Goal: Task Accomplishment & Management: Manage account settings

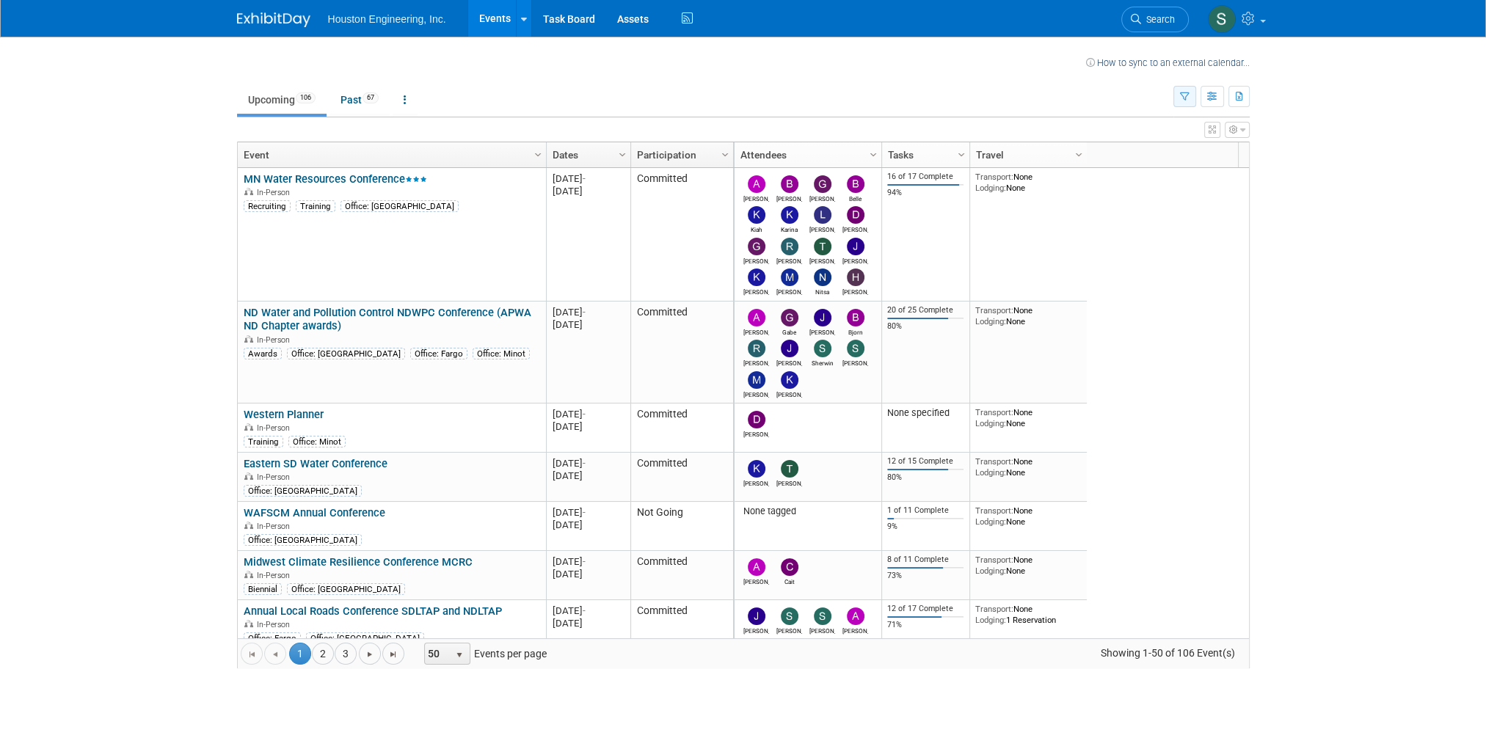
click at [1183, 98] on icon "button" at bounding box center [1185, 97] width 10 height 10
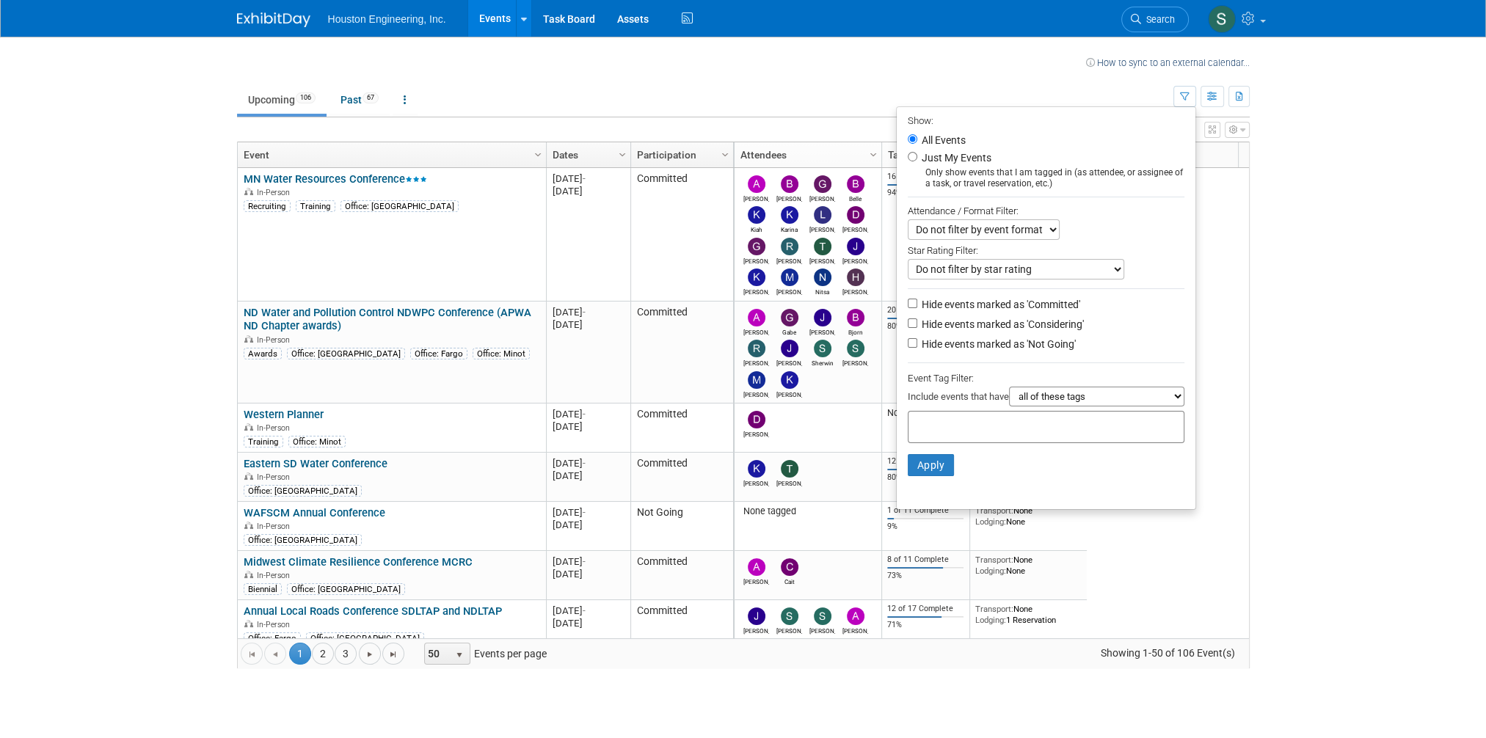
click at [942, 156] on label "Just My Events" at bounding box center [955, 157] width 73 height 15
click at [918, 156] on input "Just My Events" at bounding box center [913, 157] width 10 height 10
radio input "true"
click at [933, 468] on button "Apply" at bounding box center [931, 465] width 47 height 22
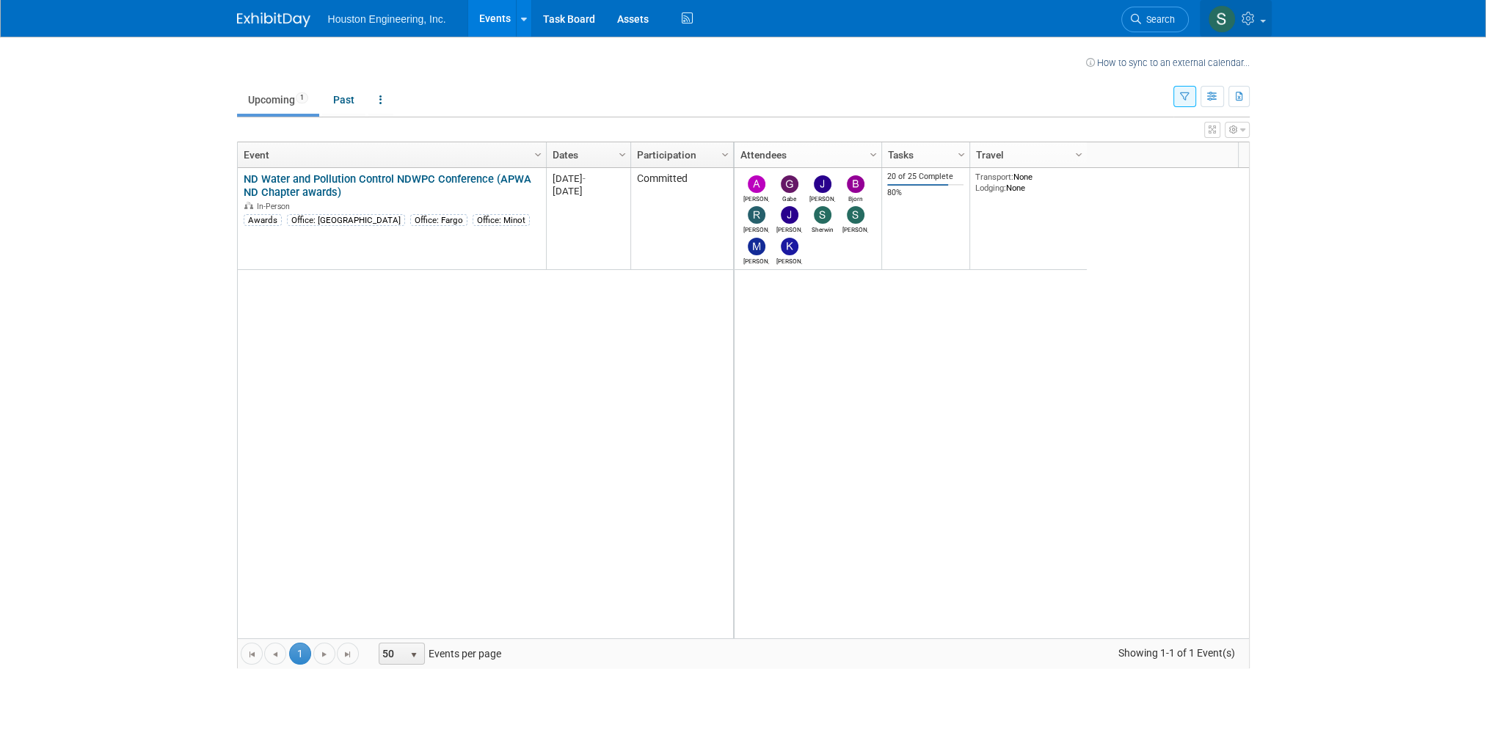
click at [1265, 23] on link at bounding box center [1236, 18] width 72 height 37
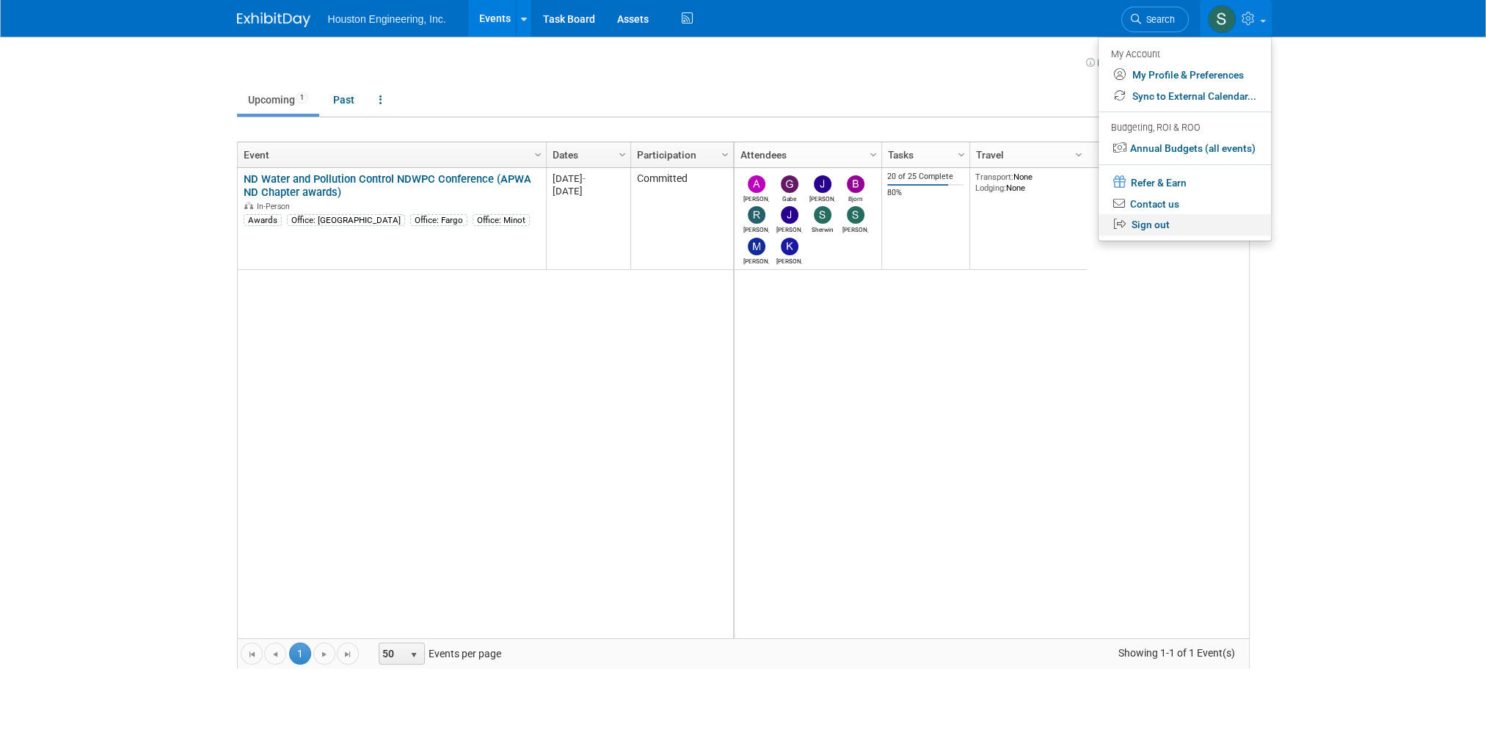
click at [1163, 230] on link "Sign out" at bounding box center [1185, 224] width 172 height 21
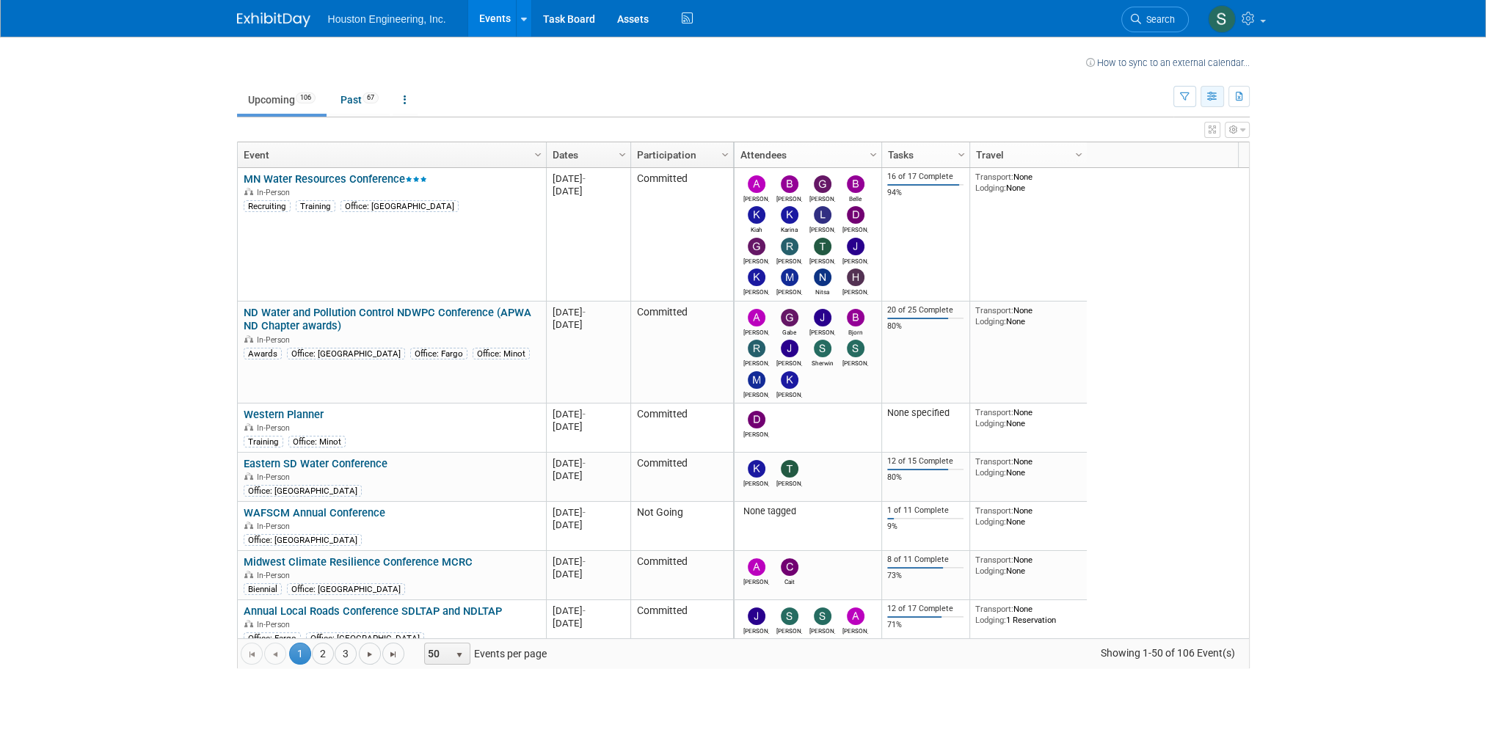
click at [1207, 98] on icon "button" at bounding box center [1212, 97] width 11 height 10
click at [1185, 100] on icon "button" at bounding box center [1185, 97] width 10 height 10
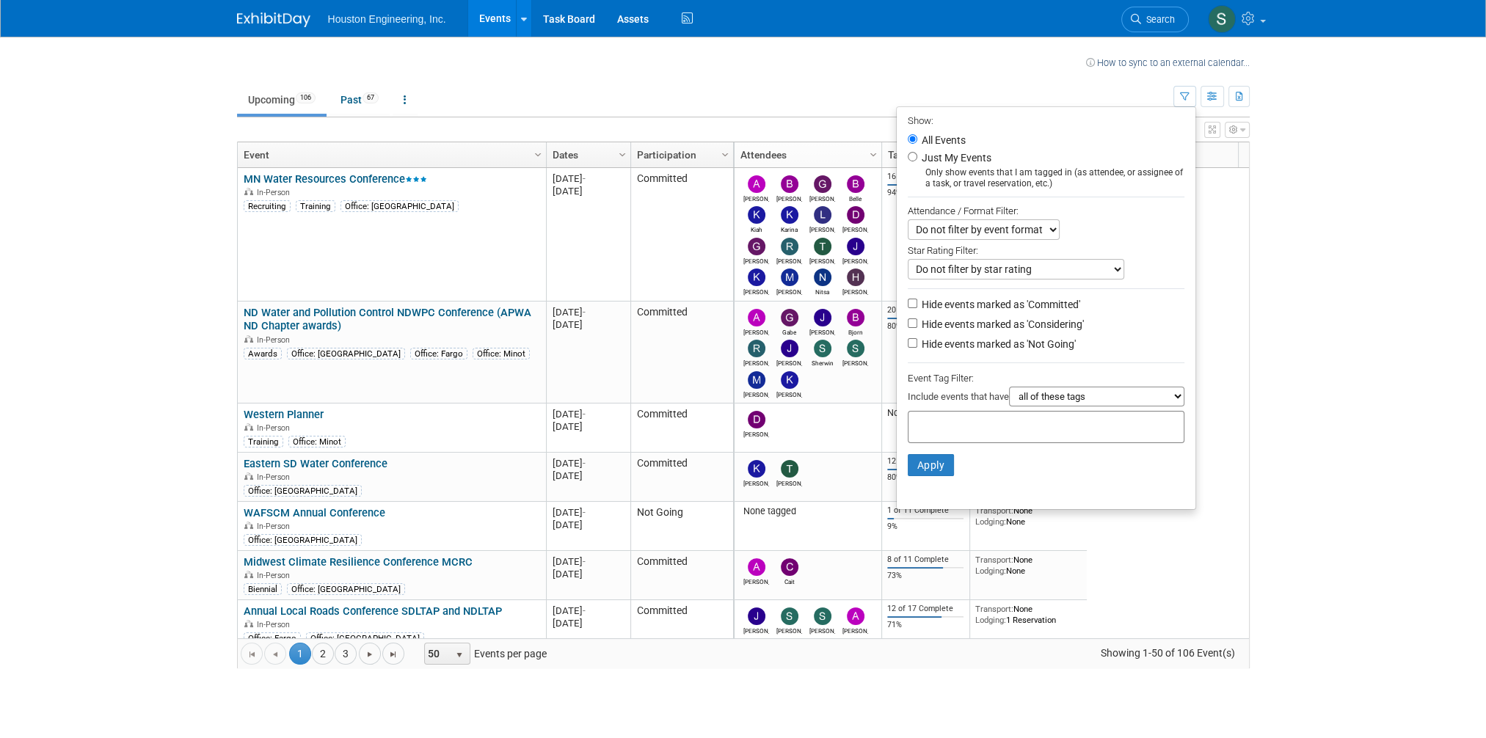
click at [967, 159] on label "Just My Events" at bounding box center [955, 157] width 73 height 15
click at [918, 159] on input "Just My Events" at bounding box center [913, 157] width 10 height 10
radio input "true"
click at [908, 467] on button "Apply" at bounding box center [931, 465] width 47 height 22
